Goal: Task Accomplishment & Management: Complete application form

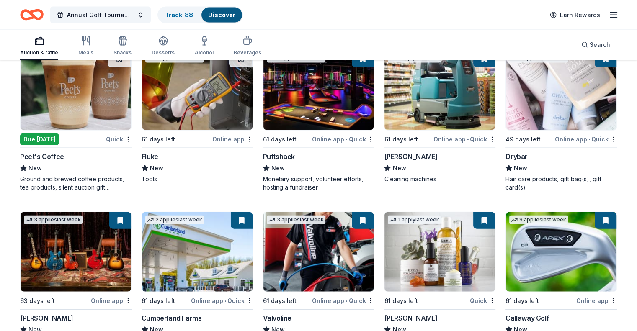
scroll to position [1902, 0]
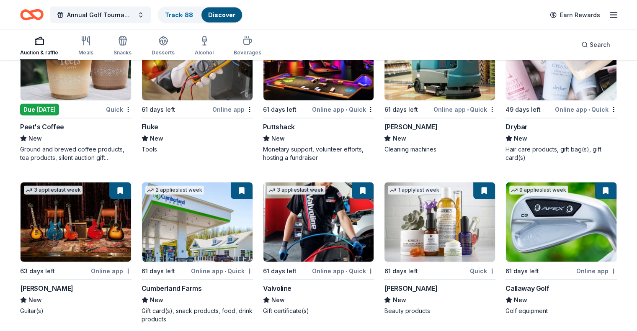
drag, startPoint x: 412, startPoint y: 239, endPoint x: 455, endPoint y: 38, distance: 205.1
click at [455, 38] on div "Auction & raffle Meals Snacks Desserts Alcohol Beverages Search" at bounding box center [318, 44] width 596 height 31
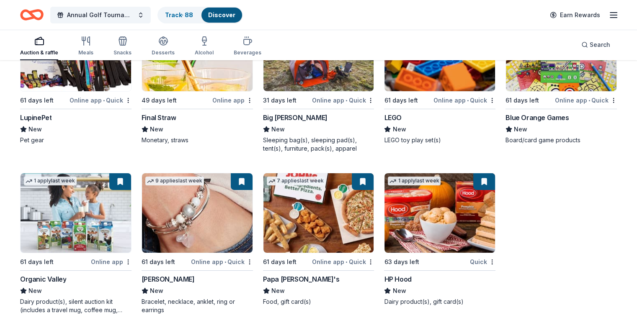
scroll to position [2878, 0]
drag, startPoint x: 421, startPoint y: 199, endPoint x: 546, endPoint y: 277, distance: 147.0
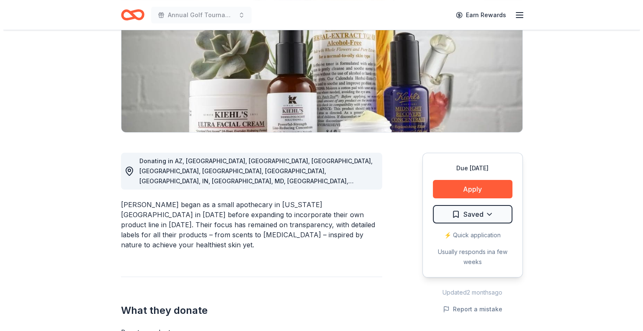
scroll to position [126, 0]
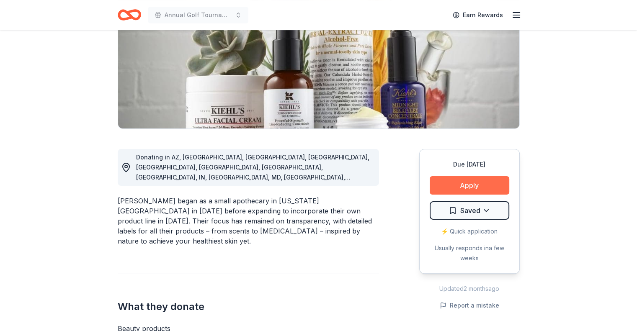
click at [465, 192] on button "Apply" at bounding box center [469, 185] width 80 height 18
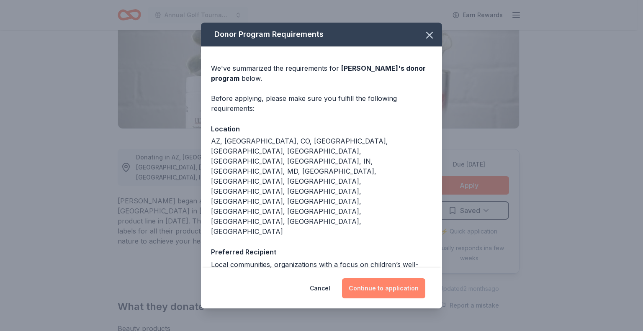
click at [385, 282] on button "Continue to application" at bounding box center [383, 288] width 83 height 20
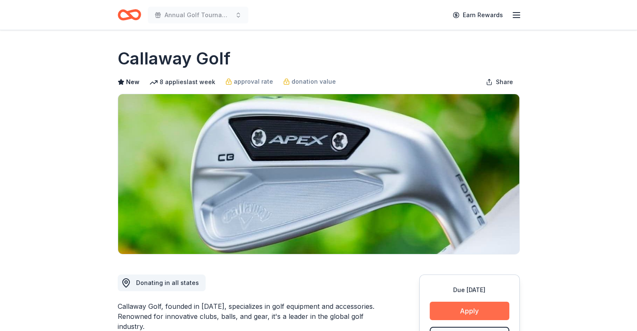
click at [470, 303] on button "Apply" at bounding box center [469, 311] width 80 height 18
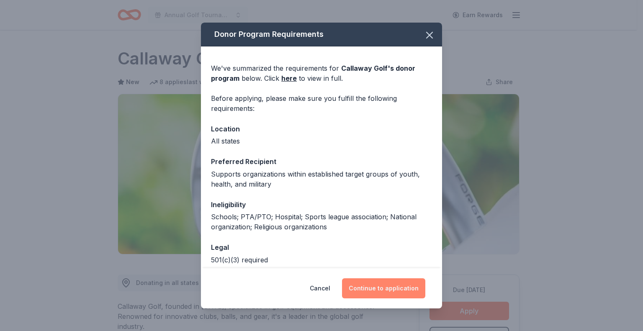
click at [393, 293] on button "Continue to application" at bounding box center [383, 288] width 83 height 20
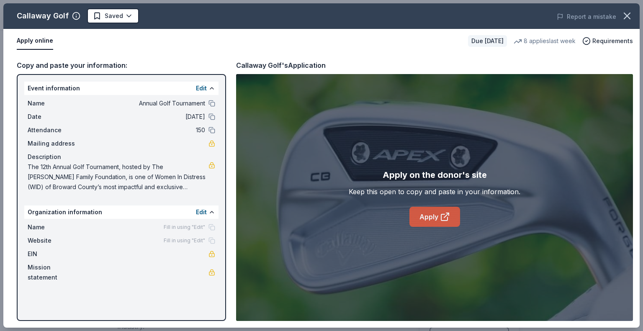
click at [434, 215] on link "Apply" at bounding box center [434, 217] width 51 height 20
click at [431, 215] on link "Apply" at bounding box center [434, 217] width 51 height 20
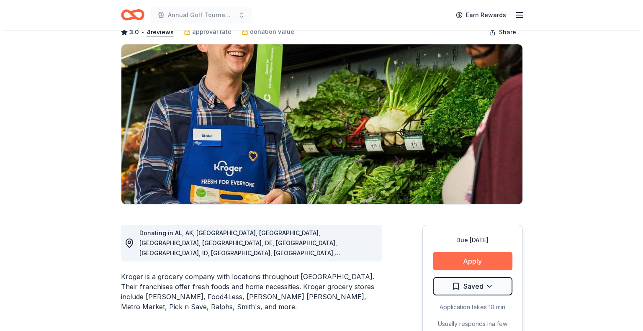
scroll to position [84, 0]
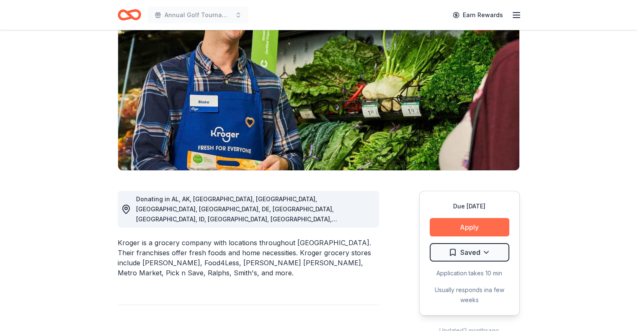
click at [468, 227] on button "Apply" at bounding box center [469, 227] width 80 height 18
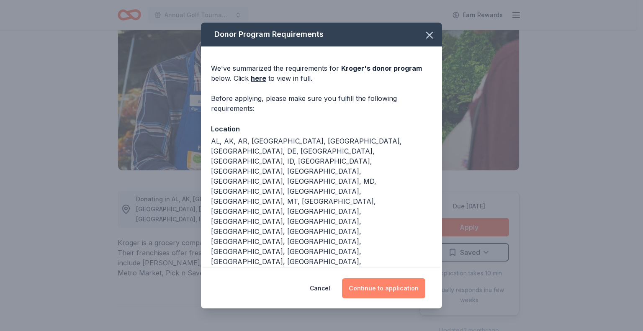
click at [377, 293] on button "Continue to application" at bounding box center [383, 288] width 83 height 20
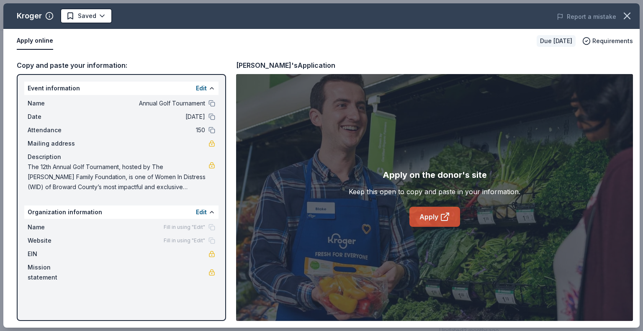
click at [424, 219] on link "Apply" at bounding box center [434, 217] width 51 height 20
click at [447, 216] on icon at bounding box center [445, 217] width 10 height 10
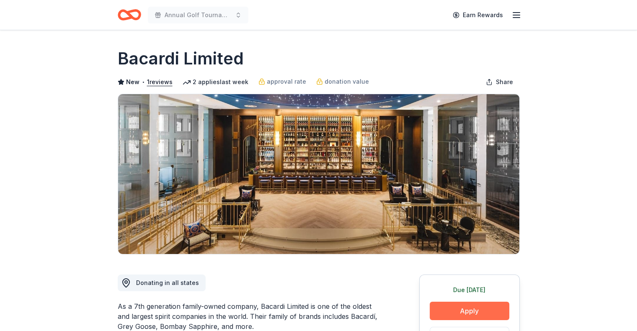
click at [482, 311] on button "Apply" at bounding box center [469, 311] width 80 height 18
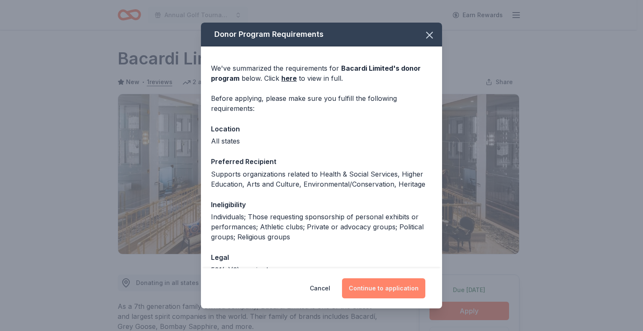
click at [400, 296] on button "Continue to application" at bounding box center [383, 288] width 83 height 20
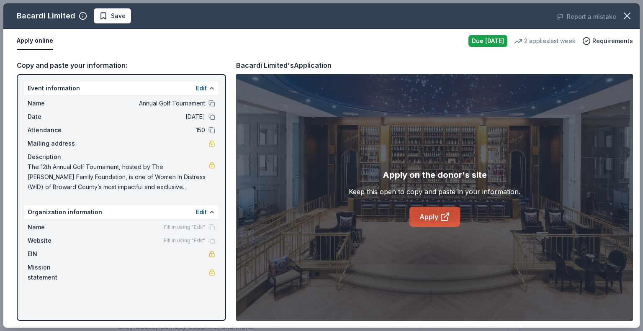
click at [428, 222] on link "Apply" at bounding box center [434, 217] width 51 height 20
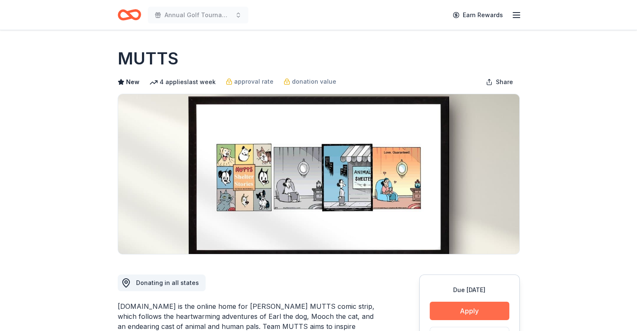
click at [461, 313] on button "Apply" at bounding box center [469, 311] width 80 height 18
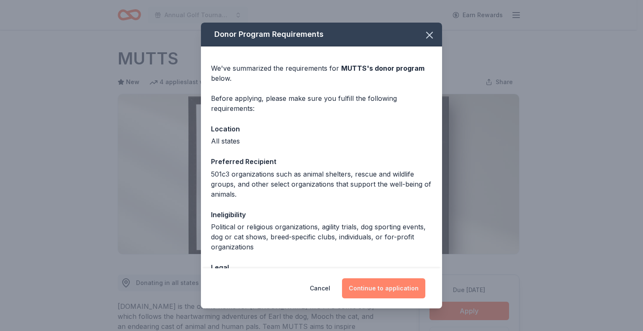
click at [388, 286] on button "Continue to application" at bounding box center [383, 288] width 83 height 20
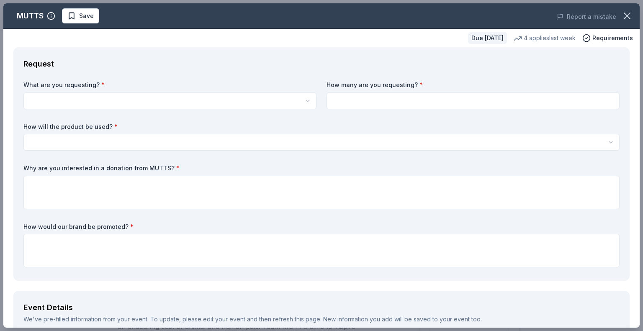
click at [126, 103] on html "Annual Golf Tournament Earn Rewards Due in 31 days Share MUTTS New 4 applies la…" at bounding box center [321, 165] width 643 height 331
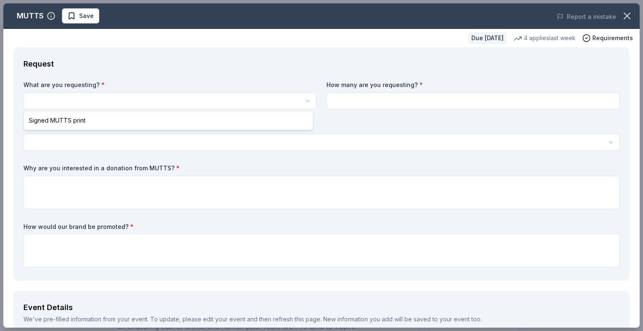
select select "Signed MUTTS print"
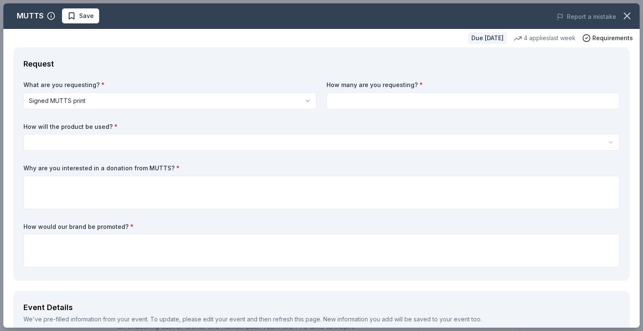
click at [354, 105] on input at bounding box center [472, 100] width 293 height 17
click at [621, 18] on icon "button" at bounding box center [627, 16] width 12 height 12
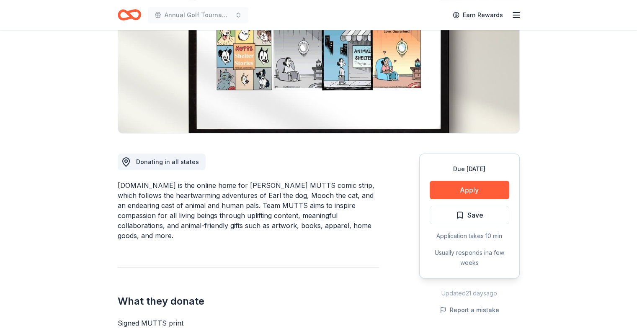
scroll to position [126, 0]
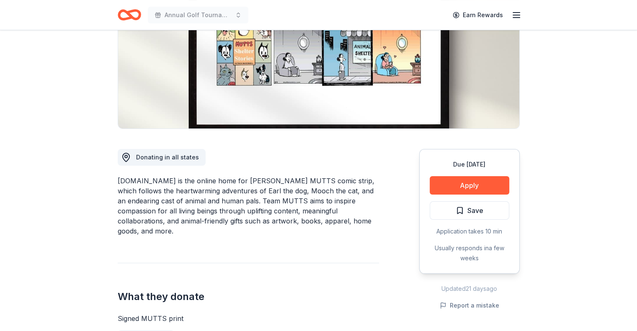
drag, startPoint x: 118, startPoint y: 179, endPoint x: 176, endPoint y: 228, distance: 76.3
click at [175, 228] on div "MUTTS.com is the online home for Patrick McDonnell’s MUTTS comic strip, which f…" at bounding box center [248, 206] width 261 height 60
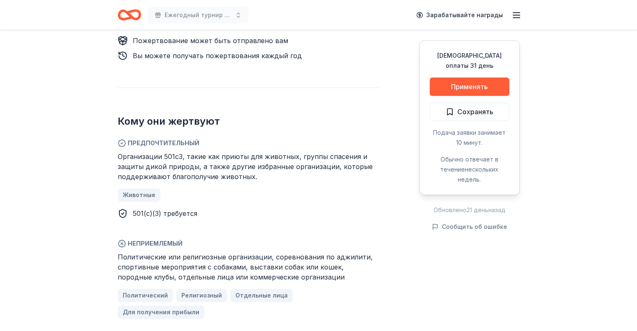
scroll to position [544, 0]
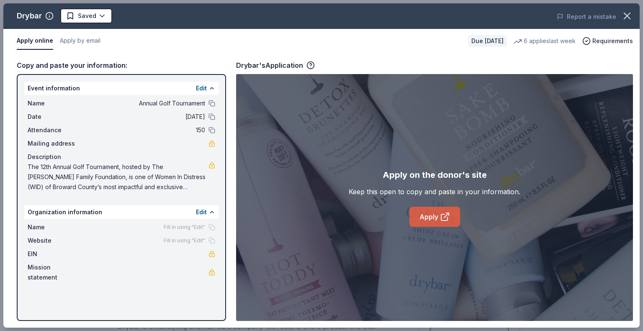
click at [440, 211] on link "Apply" at bounding box center [434, 217] width 51 height 20
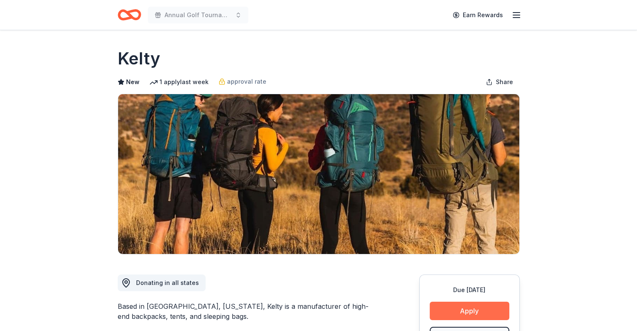
click at [460, 304] on button "Apply" at bounding box center [469, 311] width 80 height 18
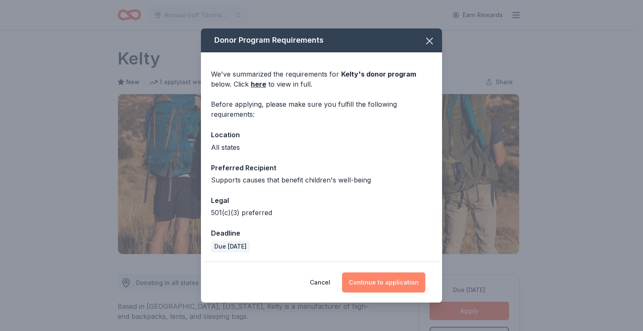
click at [383, 284] on button "Continue to application" at bounding box center [383, 282] width 83 height 20
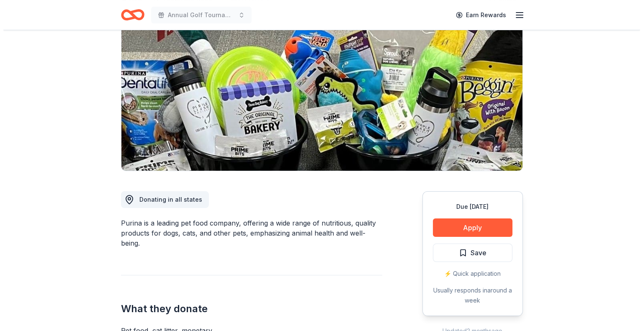
scroll to position [84, 0]
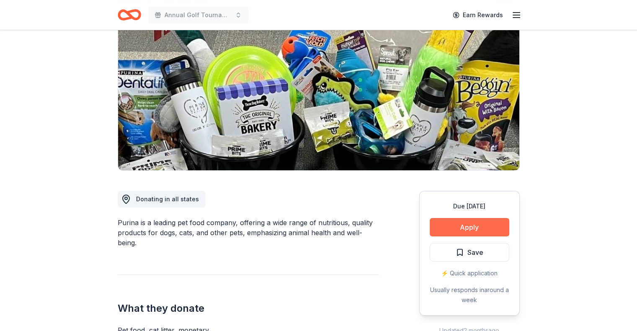
click at [461, 224] on button "Apply" at bounding box center [469, 227] width 80 height 18
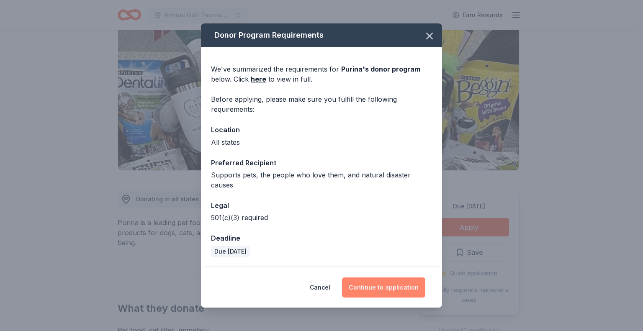
click at [394, 281] on button "Continue to application" at bounding box center [383, 287] width 83 height 20
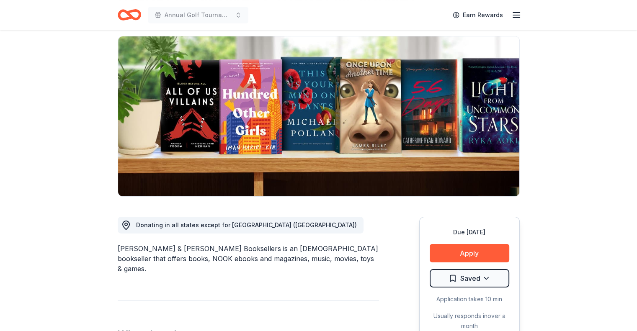
scroll to position [84, 0]
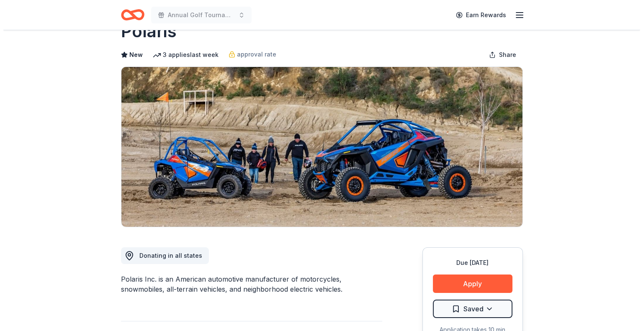
scroll to position [42, 0]
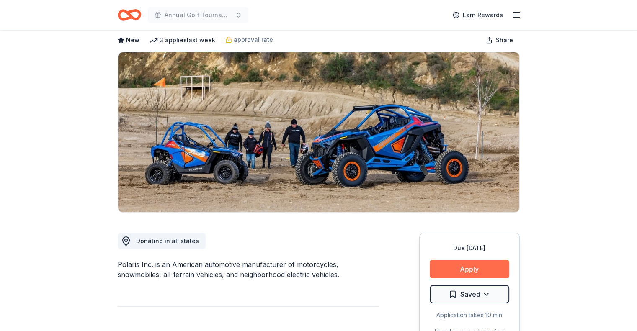
click at [480, 261] on button "Apply" at bounding box center [469, 269] width 80 height 18
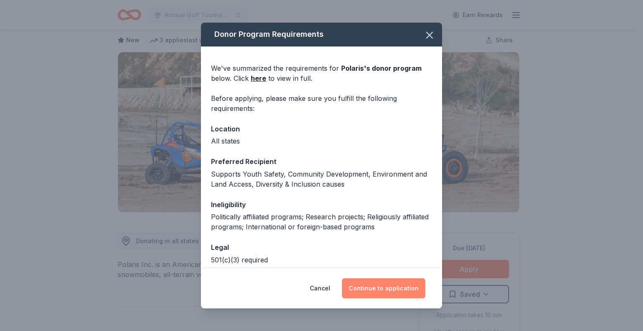
click at [394, 289] on button "Continue to application" at bounding box center [383, 288] width 83 height 20
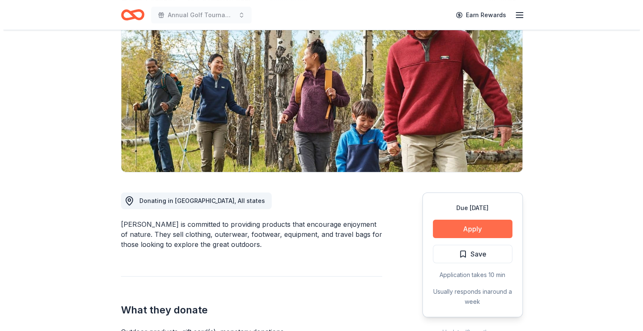
scroll to position [84, 0]
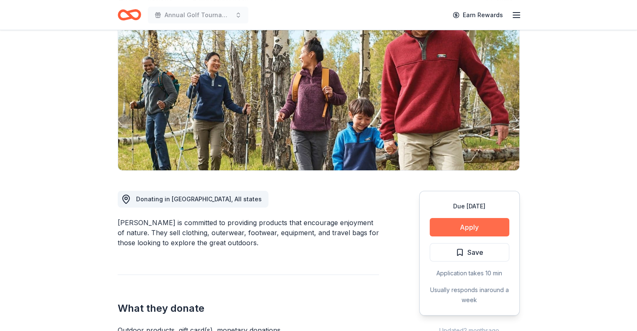
click at [435, 220] on button "Apply" at bounding box center [469, 227] width 80 height 18
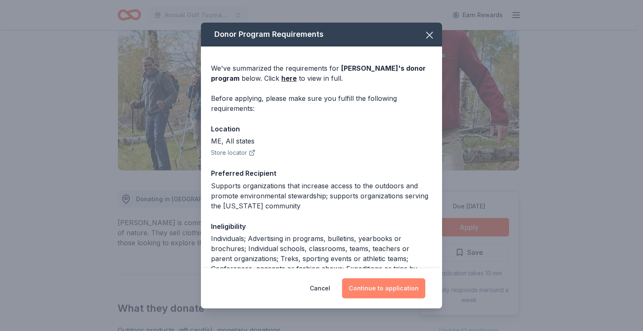
click at [416, 289] on button "Continue to application" at bounding box center [383, 288] width 83 height 20
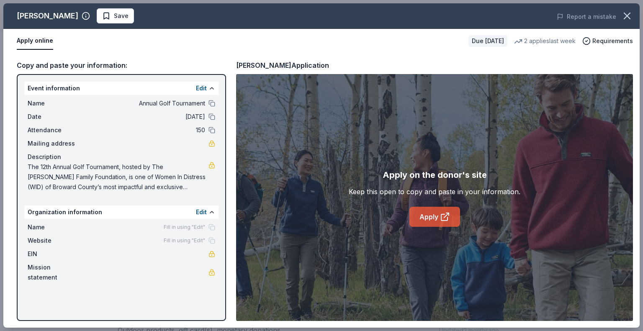
click at [433, 212] on link "Apply" at bounding box center [434, 217] width 51 height 20
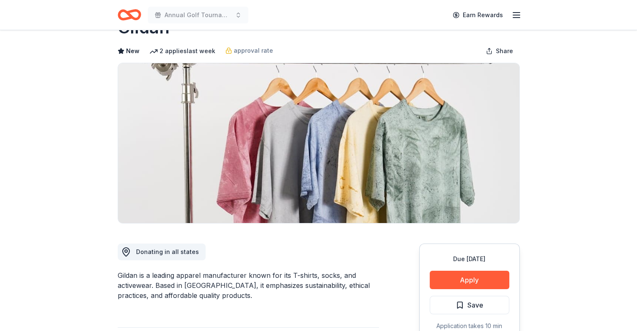
scroll to position [84, 0]
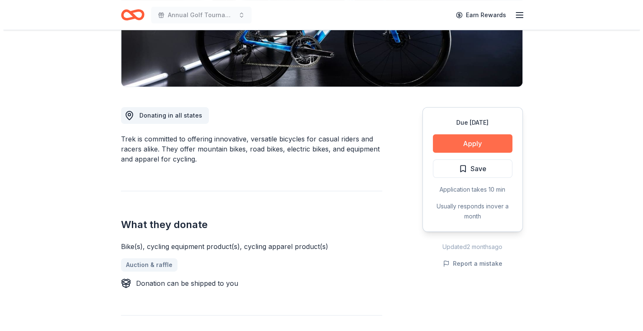
scroll to position [84, 0]
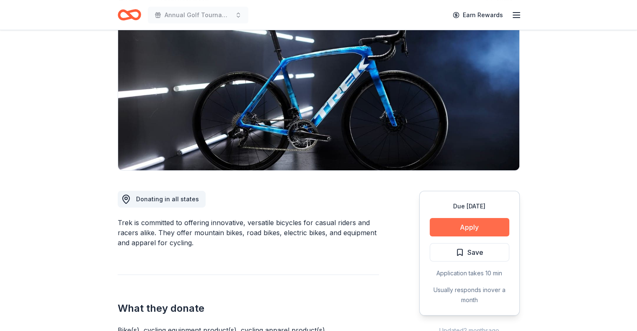
click at [470, 231] on button "Apply" at bounding box center [469, 227] width 80 height 18
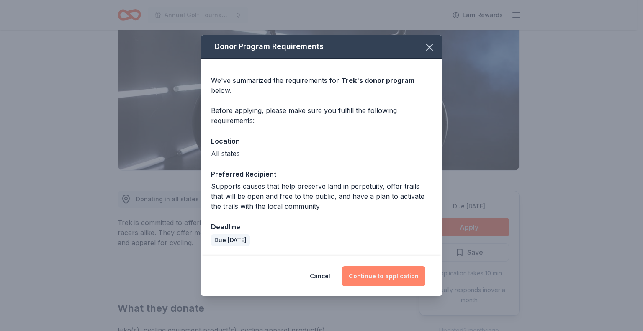
click at [412, 277] on button "Continue to application" at bounding box center [383, 276] width 83 height 20
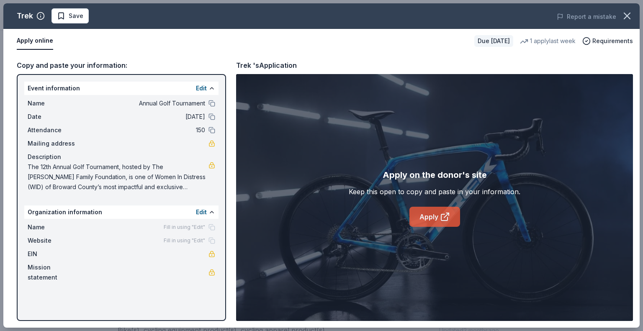
click at [437, 214] on link "Apply" at bounding box center [434, 217] width 51 height 20
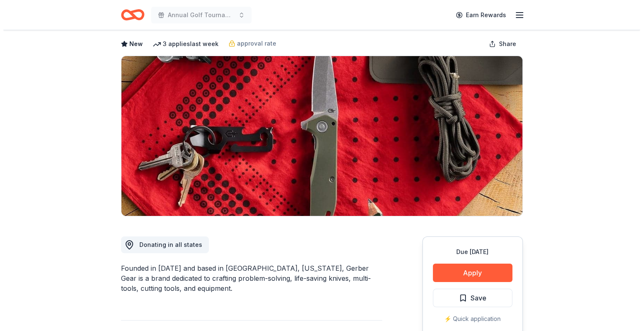
scroll to position [84, 0]
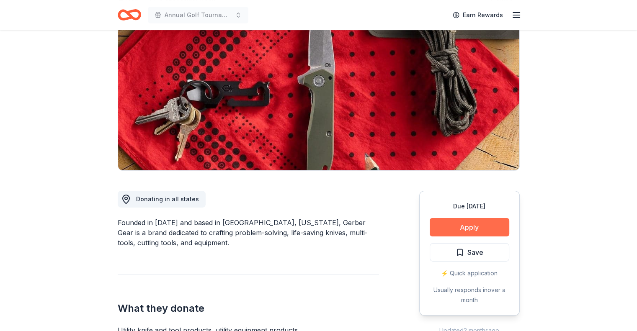
click at [455, 219] on button "Apply" at bounding box center [469, 227] width 80 height 18
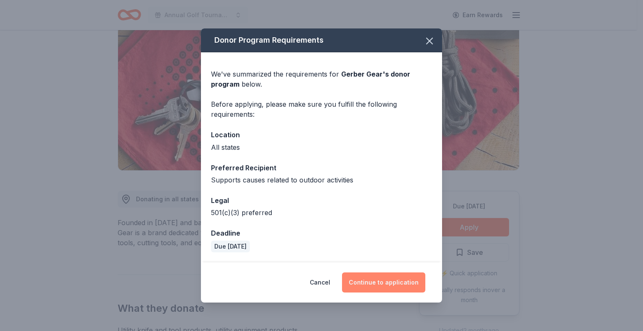
click at [362, 285] on button "Continue to application" at bounding box center [383, 282] width 83 height 20
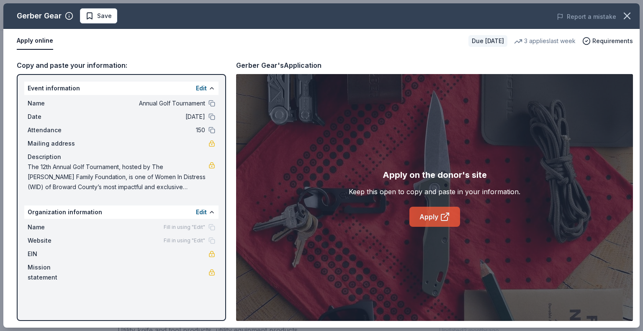
click at [439, 216] on link "Apply" at bounding box center [434, 217] width 51 height 20
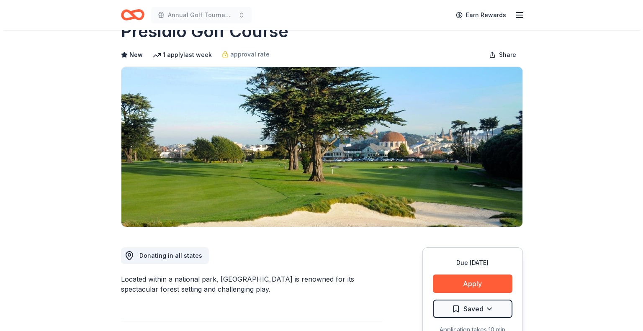
scroll to position [42, 0]
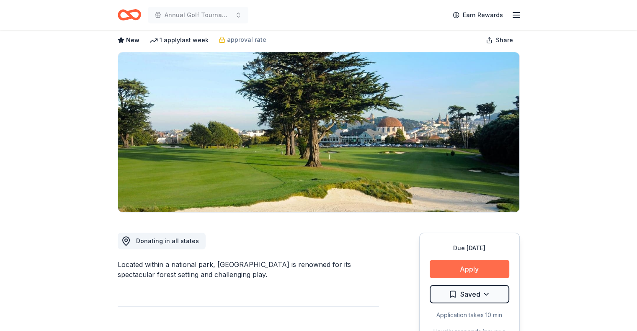
click at [450, 267] on button "Apply" at bounding box center [469, 269] width 80 height 18
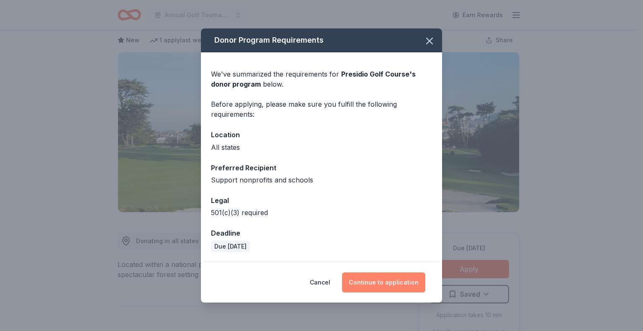
click at [358, 281] on button "Continue to application" at bounding box center [383, 282] width 83 height 20
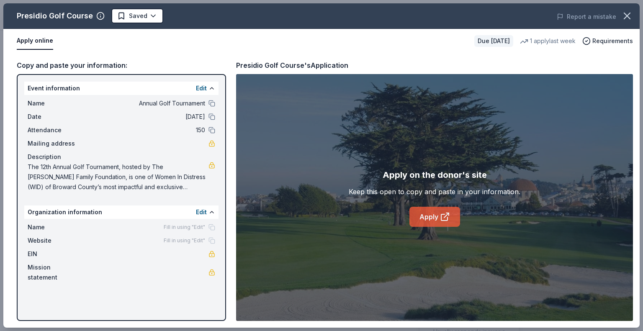
click at [429, 213] on link "Apply" at bounding box center [434, 217] width 51 height 20
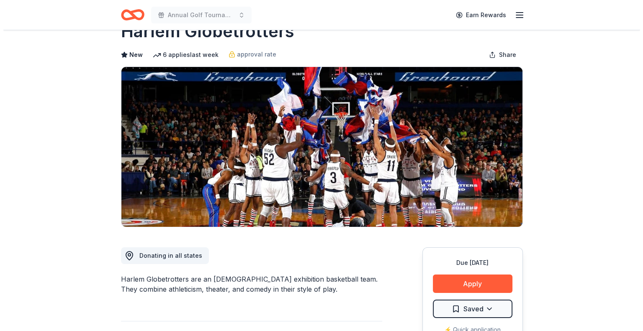
scroll to position [42, 0]
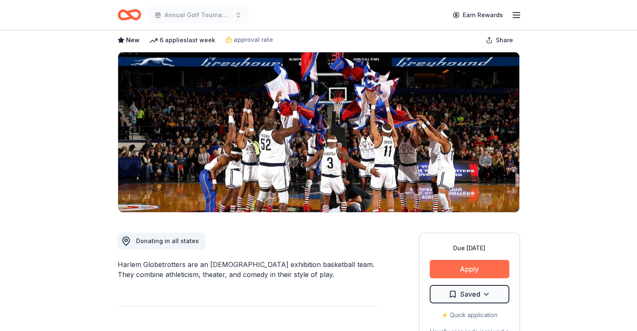
click at [482, 264] on button "Apply" at bounding box center [469, 269] width 80 height 18
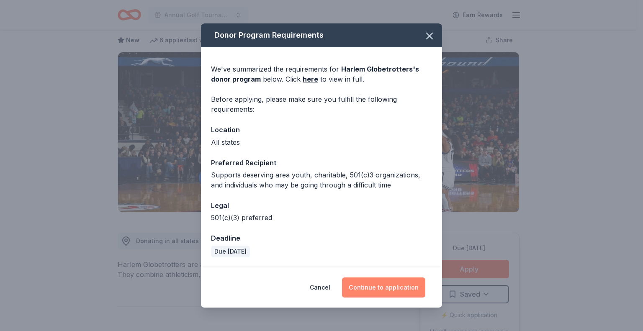
click at [388, 281] on button "Continue to application" at bounding box center [383, 287] width 83 height 20
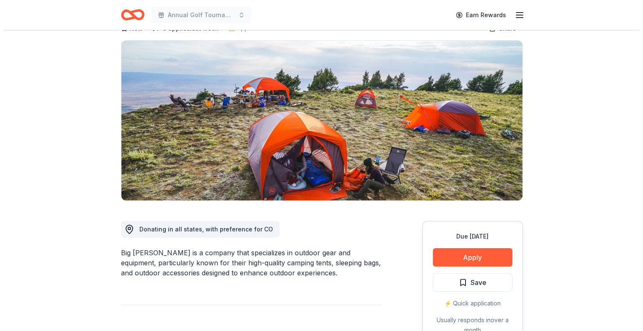
scroll to position [84, 0]
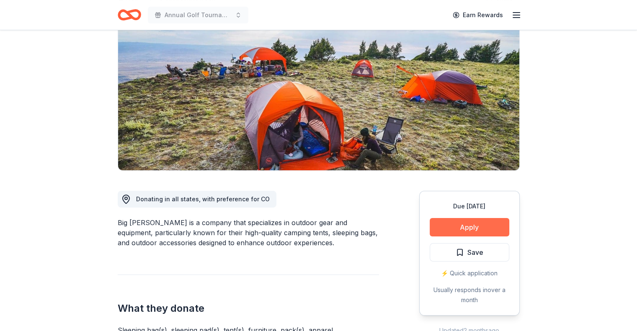
click at [459, 227] on button "Apply" at bounding box center [469, 227] width 80 height 18
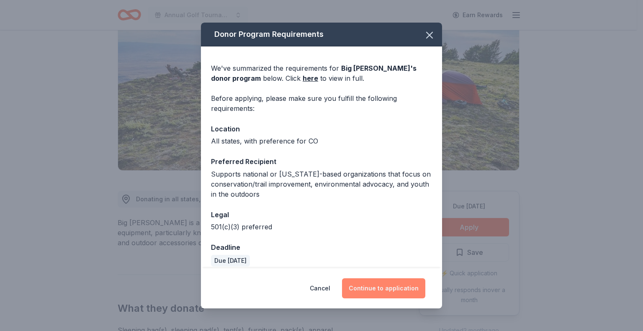
click at [396, 290] on button "Continue to application" at bounding box center [383, 288] width 83 height 20
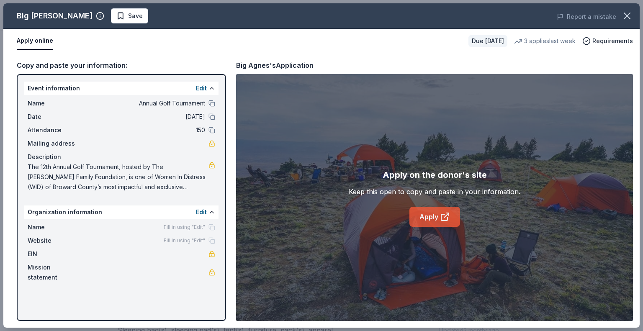
click at [442, 215] on icon at bounding box center [445, 217] width 10 height 10
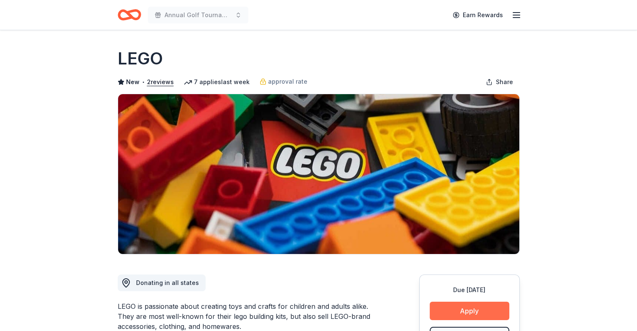
click at [469, 312] on button "Apply" at bounding box center [469, 311] width 80 height 18
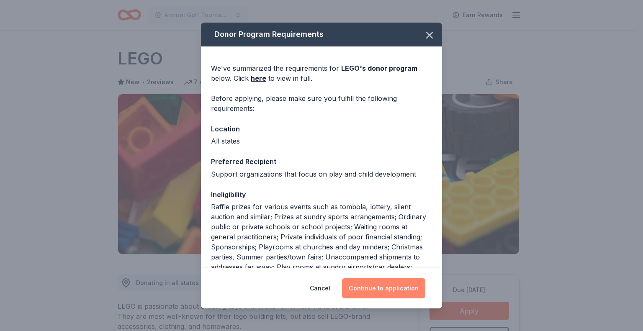
click at [400, 286] on button "Continue to application" at bounding box center [383, 288] width 83 height 20
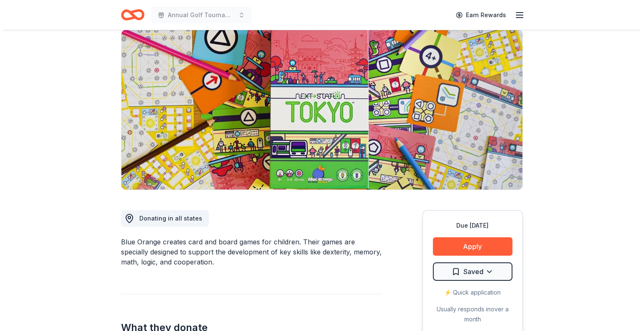
scroll to position [84, 0]
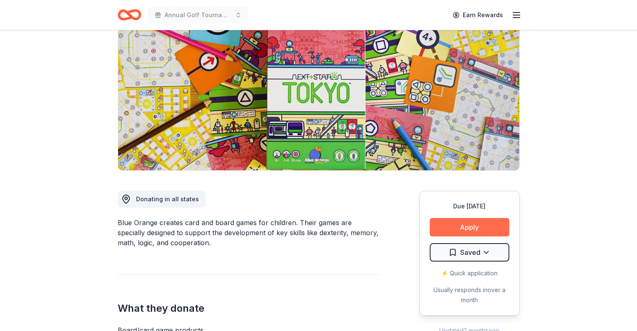
click at [445, 226] on button "Apply" at bounding box center [469, 227] width 80 height 18
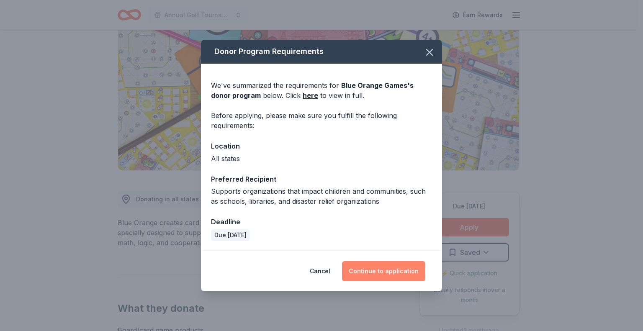
click at [385, 267] on button "Continue to application" at bounding box center [383, 271] width 83 height 20
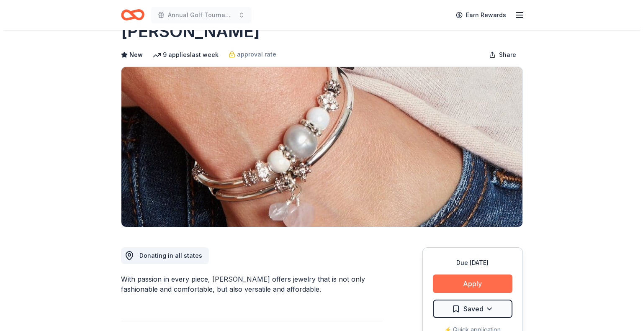
scroll to position [42, 0]
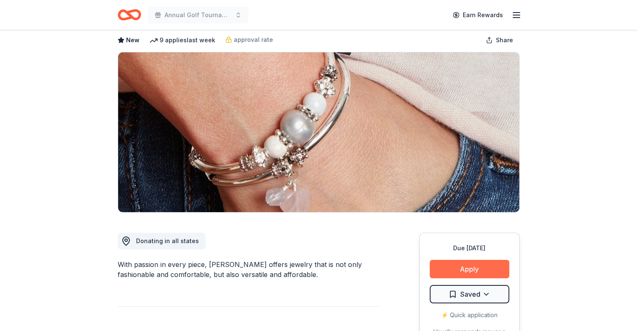
click at [459, 268] on button "Apply" at bounding box center [469, 269] width 80 height 18
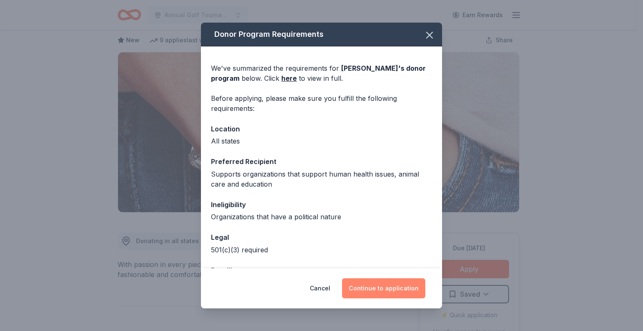
click at [369, 289] on button "Continue to application" at bounding box center [383, 288] width 83 height 20
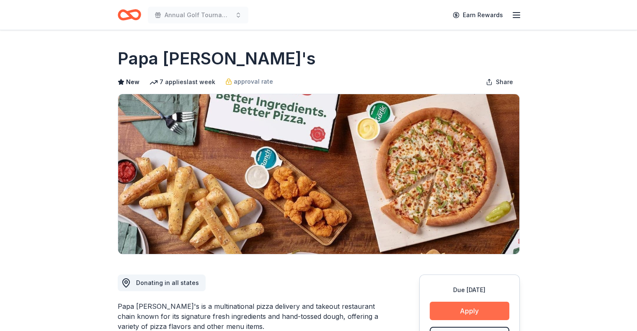
click at [444, 302] on button "Apply" at bounding box center [469, 311] width 80 height 18
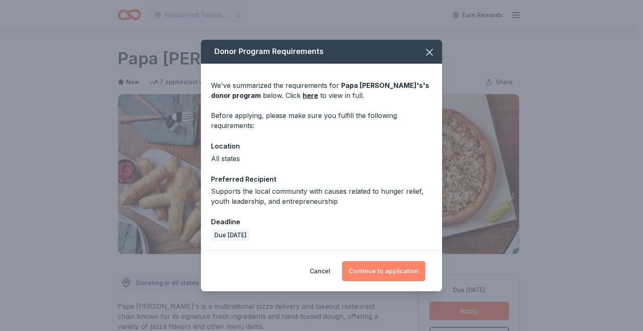
click at [385, 274] on button "Continue to application" at bounding box center [383, 271] width 83 height 20
